Goal: Transaction & Acquisition: Purchase product/service

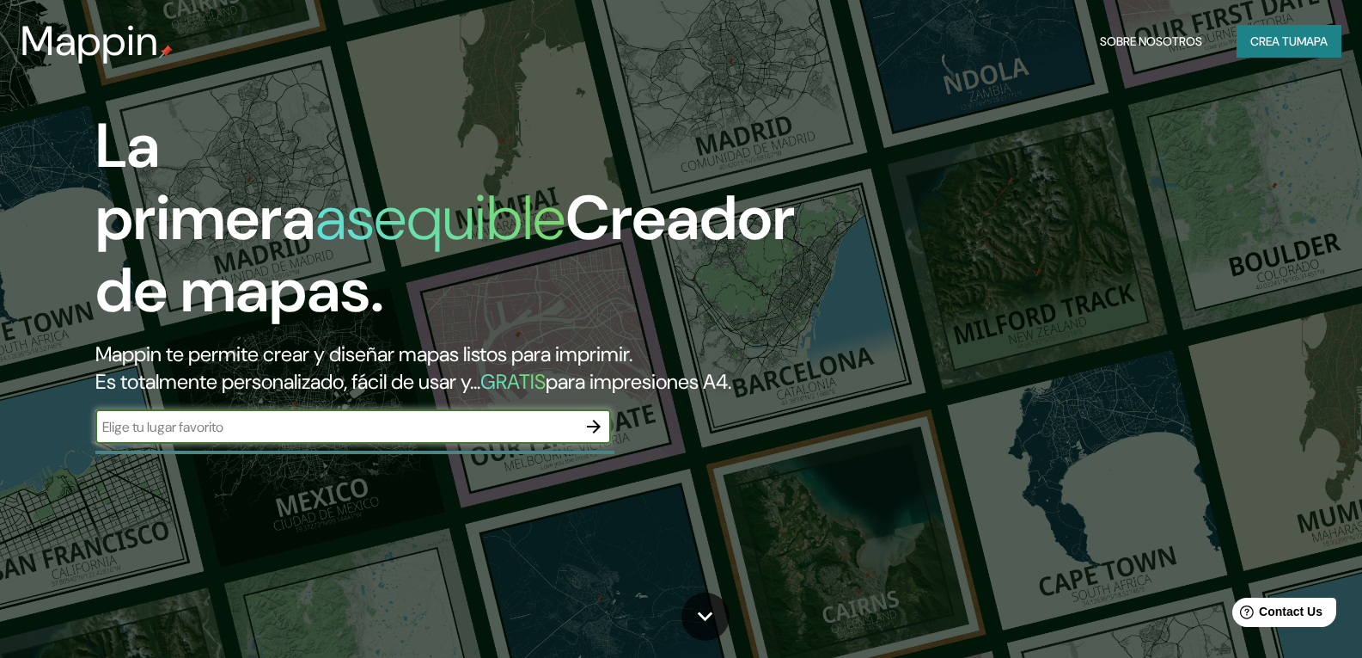
click at [344, 437] on input "text" at bounding box center [335, 427] width 481 height 20
type input "PUERTO [PERSON_NAME]"
click at [597, 433] on icon "button" at bounding box center [594, 426] width 14 height 14
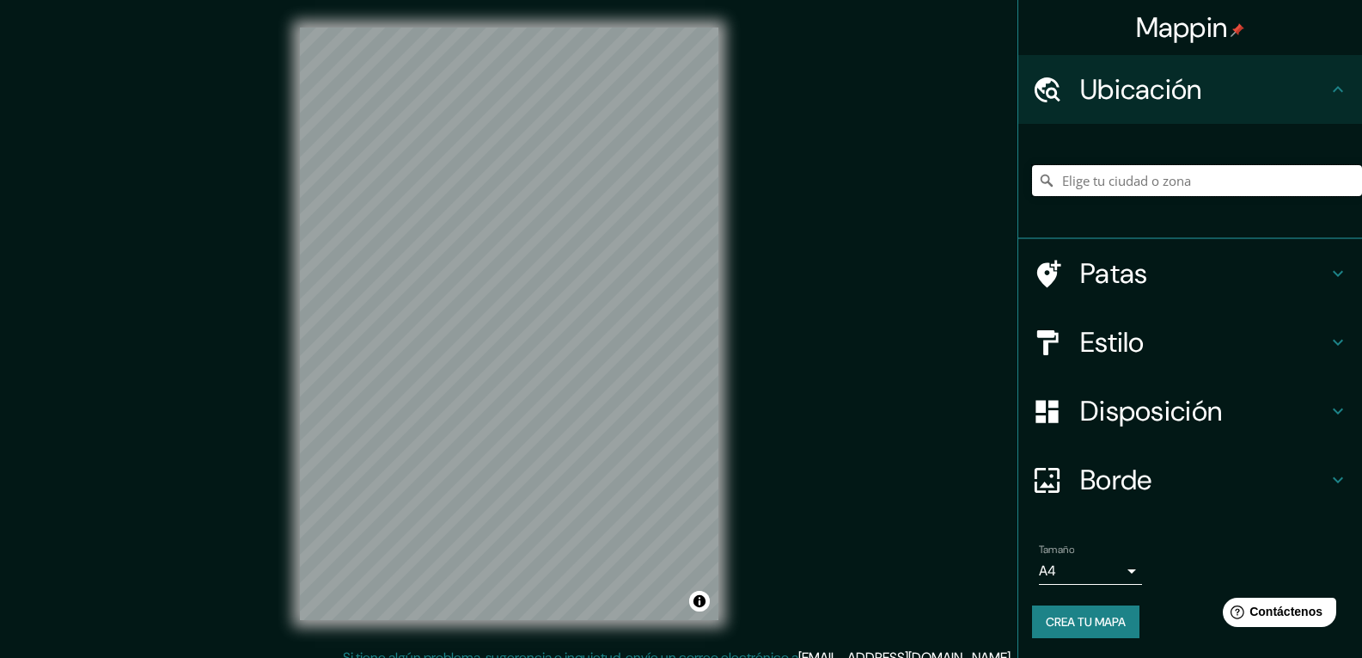
click at [1140, 181] on input "Elige tu ciudad o zona" at bounding box center [1197, 180] width 330 height 31
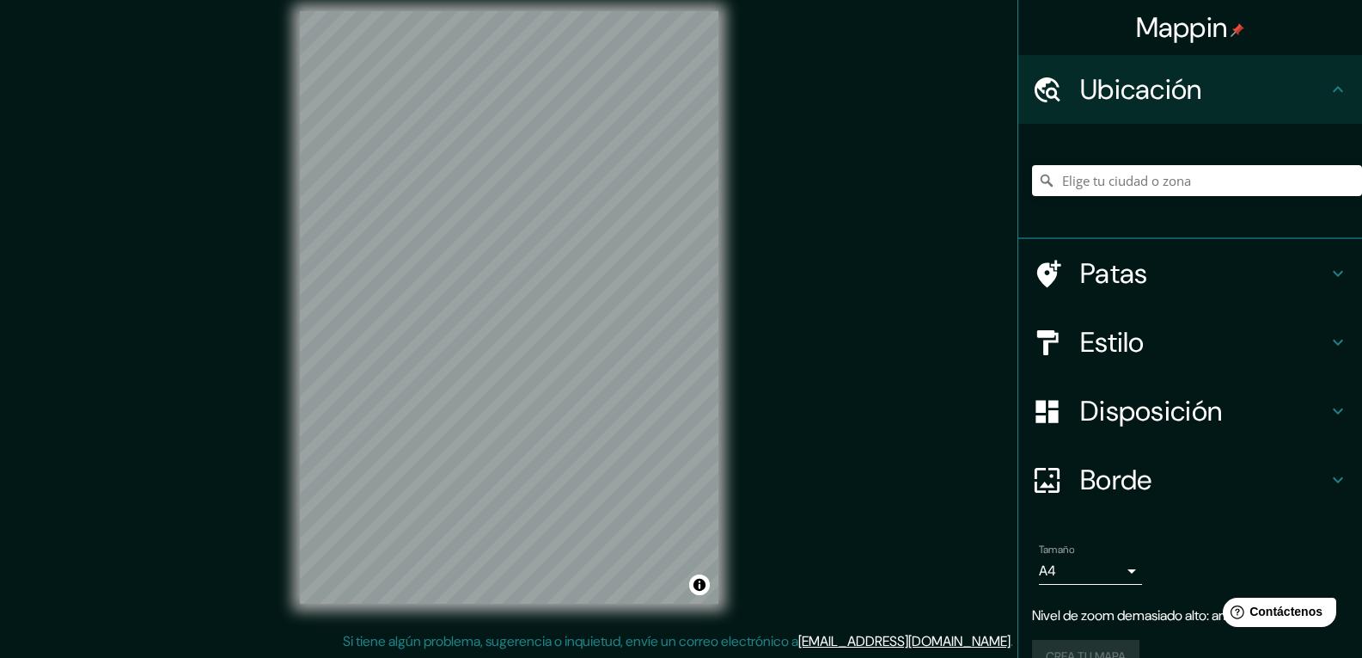
scroll to position [17, 0]
click at [283, 156] on div "© Mapbox © OpenStreetMap Improve this map" at bounding box center [509, 306] width 474 height 647
click at [1221, 345] on h4 "Estilo" at bounding box center [1204, 342] width 248 height 34
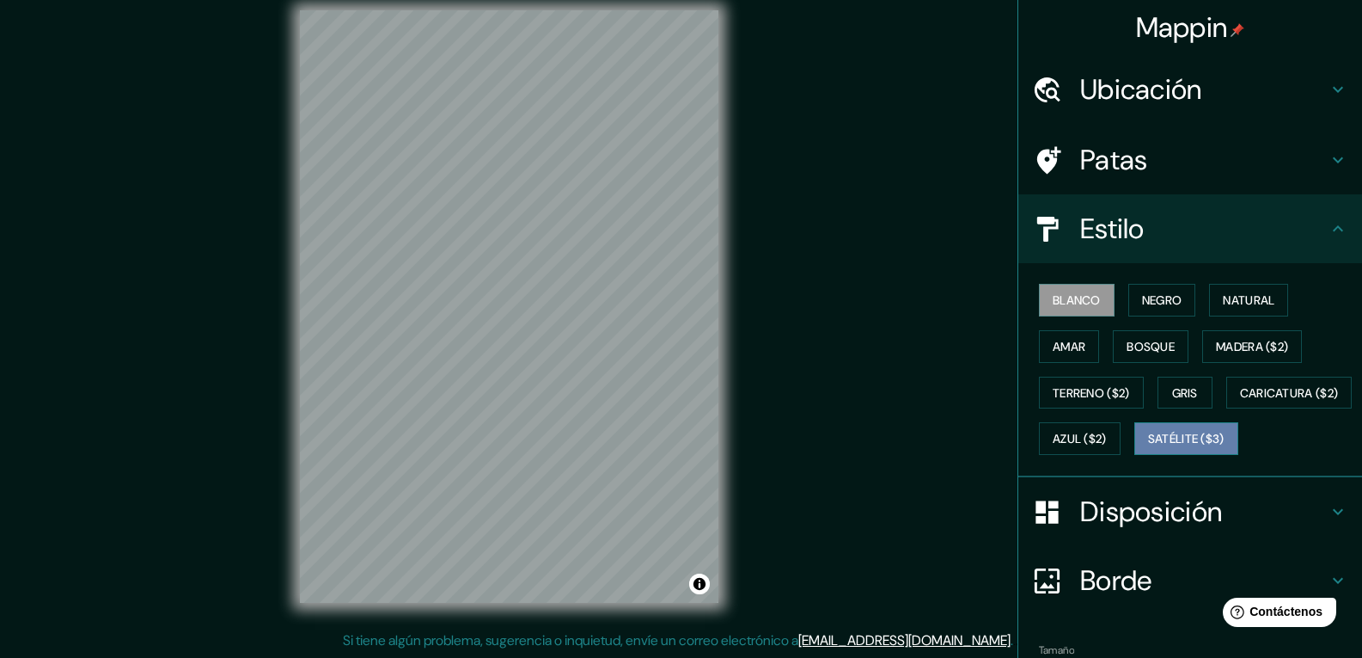
click at [1148, 450] on font "Satélite ($3)" at bounding box center [1186, 438] width 76 height 22
click at [254, 417] on div "Mappin Ubicación Patas Estilo Blanco Negro Natural [PERSON_NAME] ($2) Terreno (…" at bounding box center [681, 320] width 1362 height 675
